Goal: Task Accomplishment & Management: Manage account settings

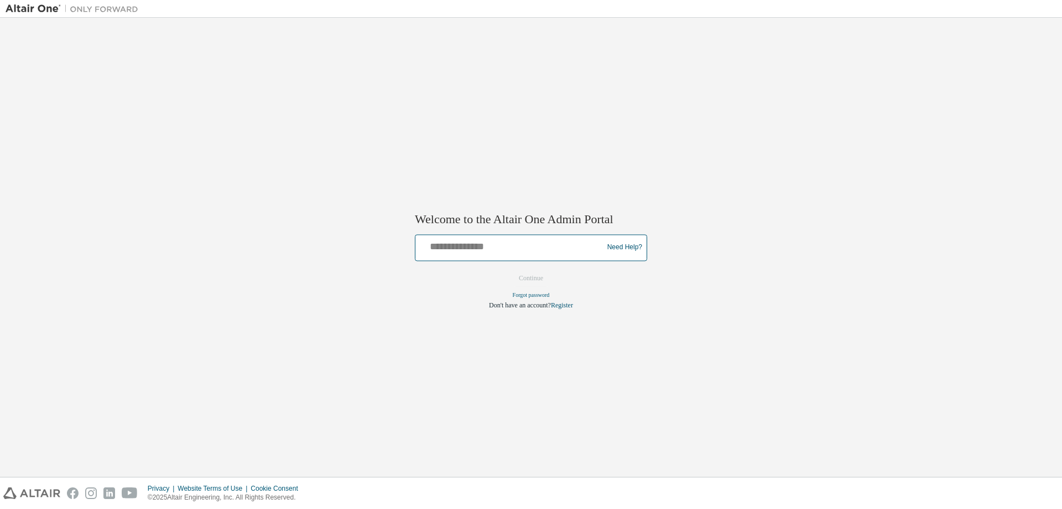
click at [533, 242] on input "text" at bounding box center [511, 245] width 182 height 16
type input "**********"
click at [507, 269] on button "Continue" at bounding box center [531, 277] width 48 height 17
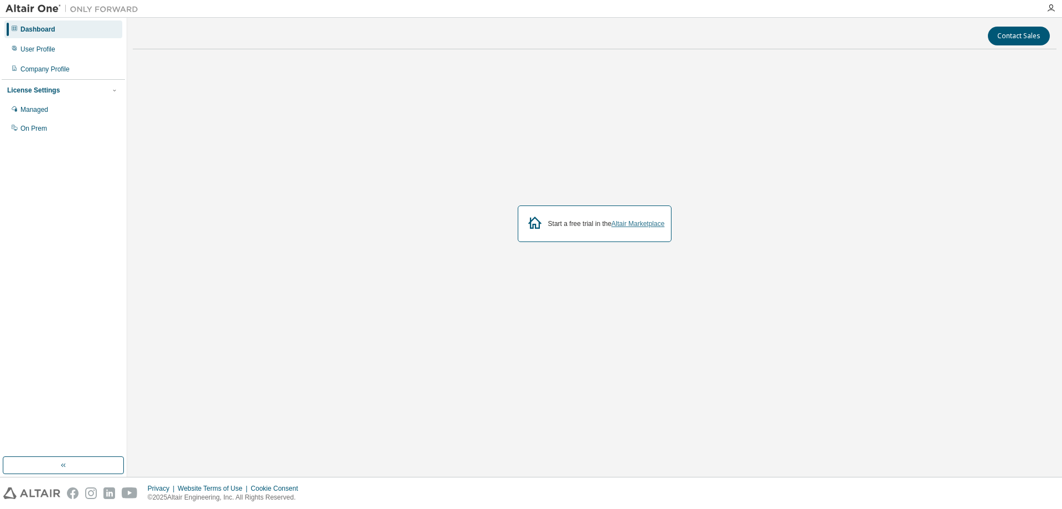
click at [650, 224] on link "Altair Marketplace" at bounding box center [637, 224] width 53 height 8
click at [115, 92] on icon "button" at bounding box center [114, 90] width 7 height 7
click at [52, 111] on div "Managed" at bounding box center [63, 110] width 118 height 18
